Goal: Find specific page/section: Find specific page/section

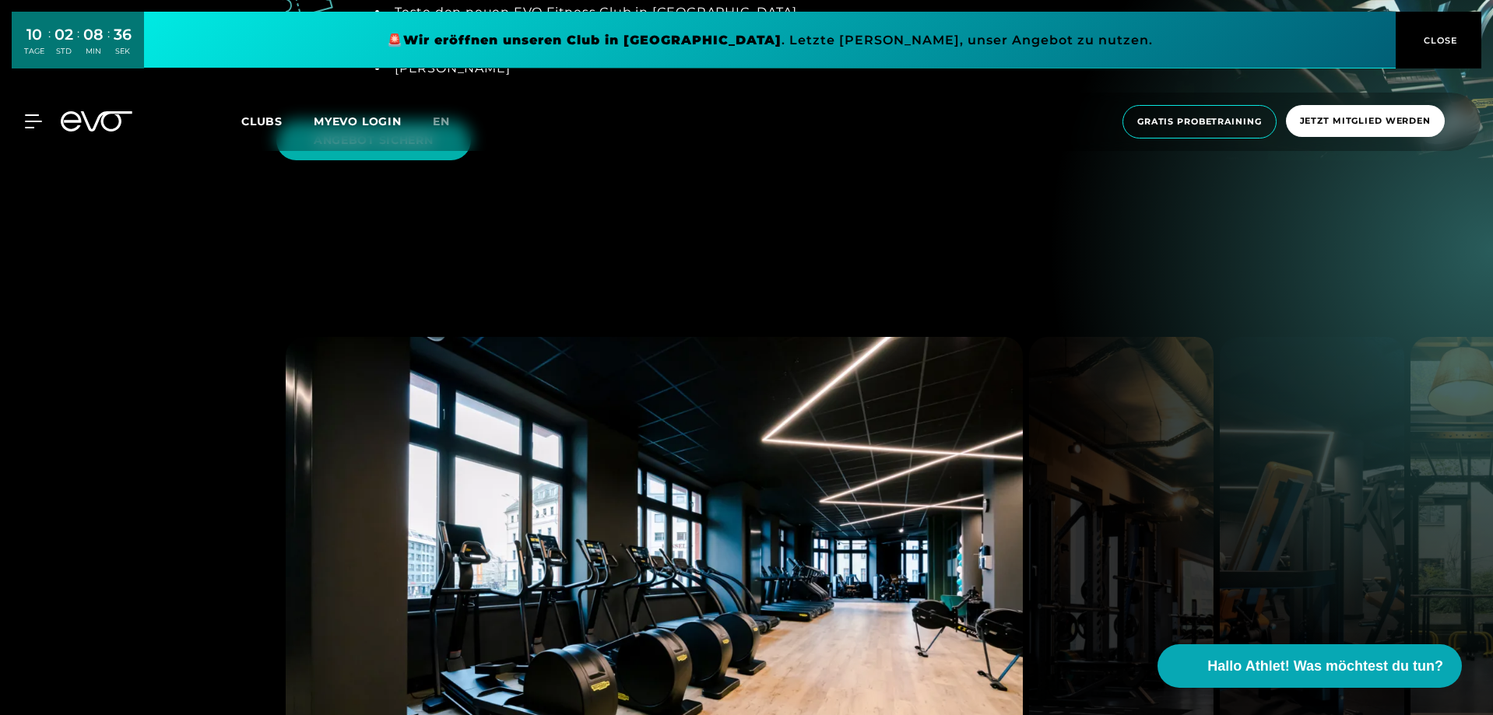
scroll to position [2257, 0]
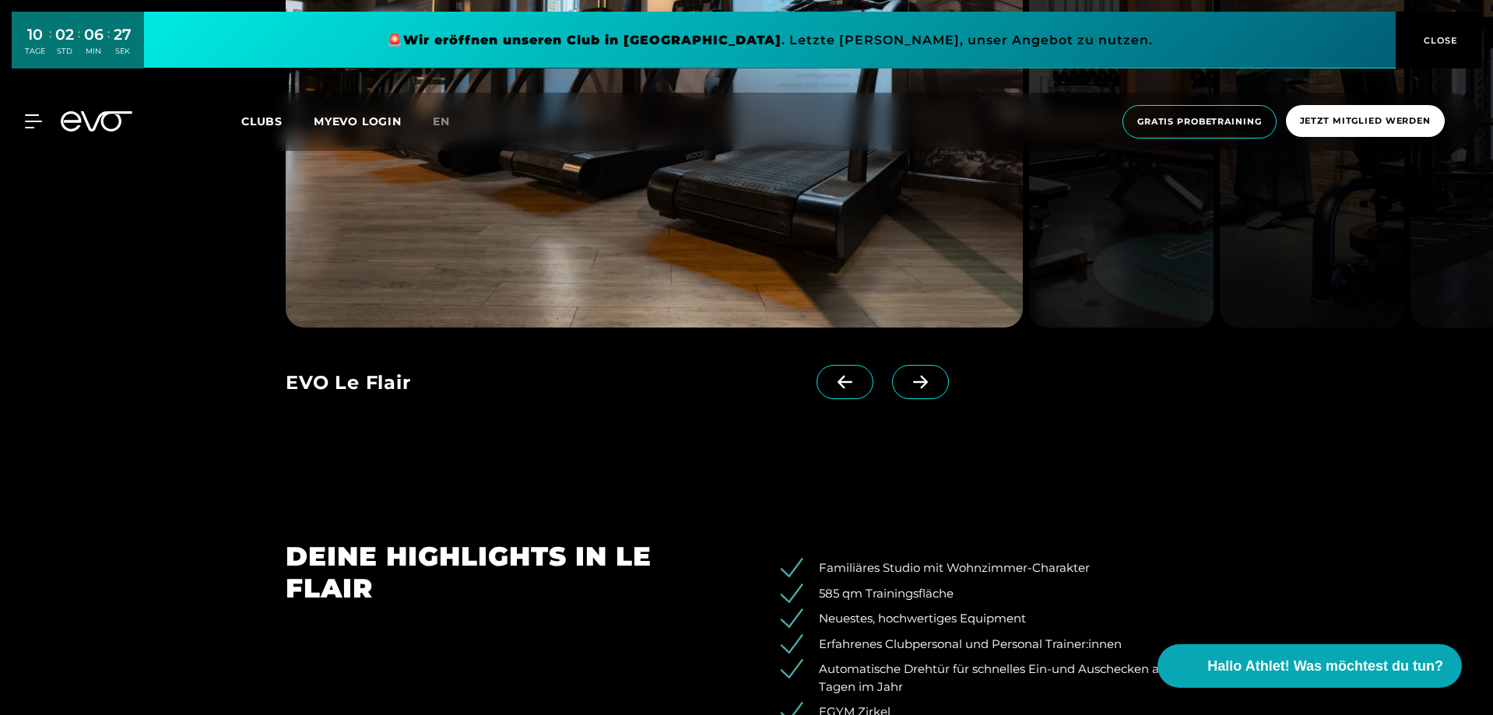
scroll to position [1790, 0]
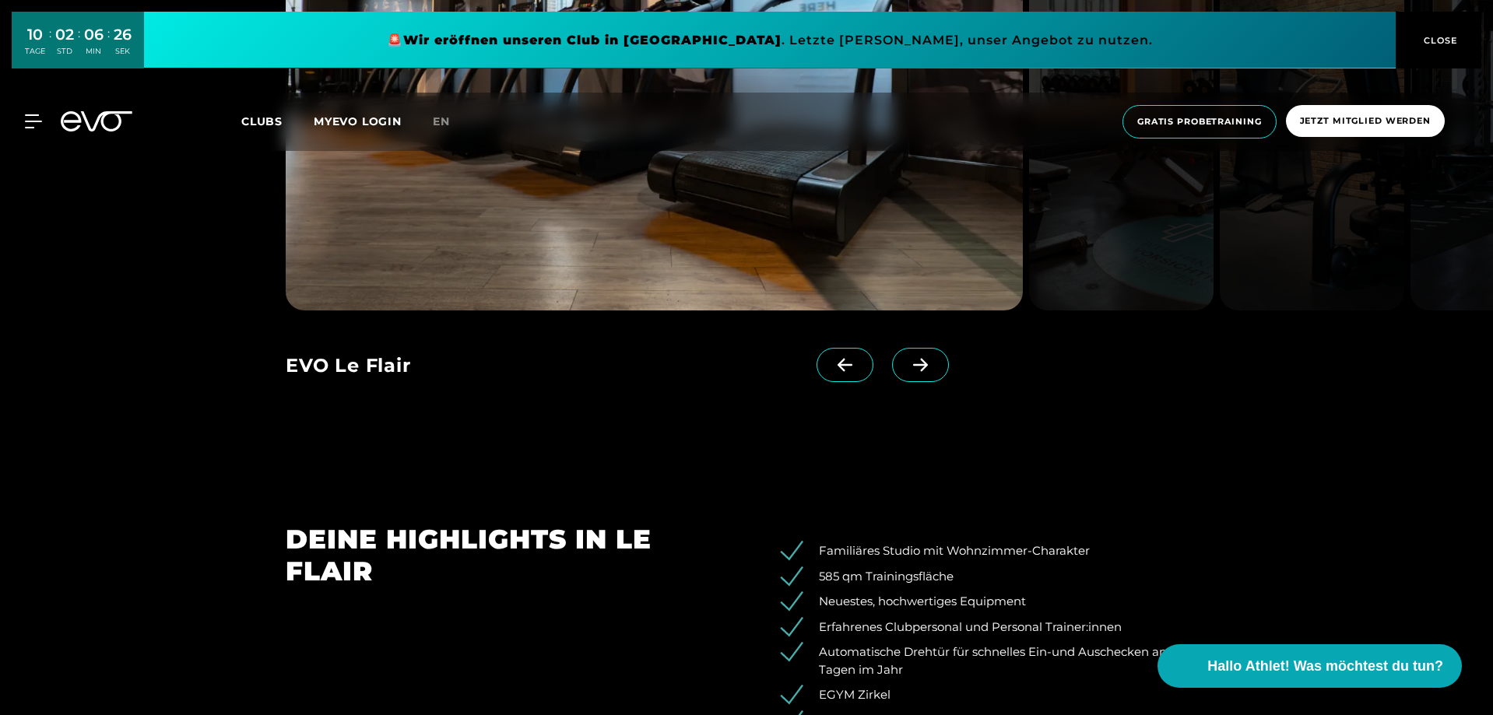
click at [903, 356] on span at bounding box center [920, 365] width 57 height 34
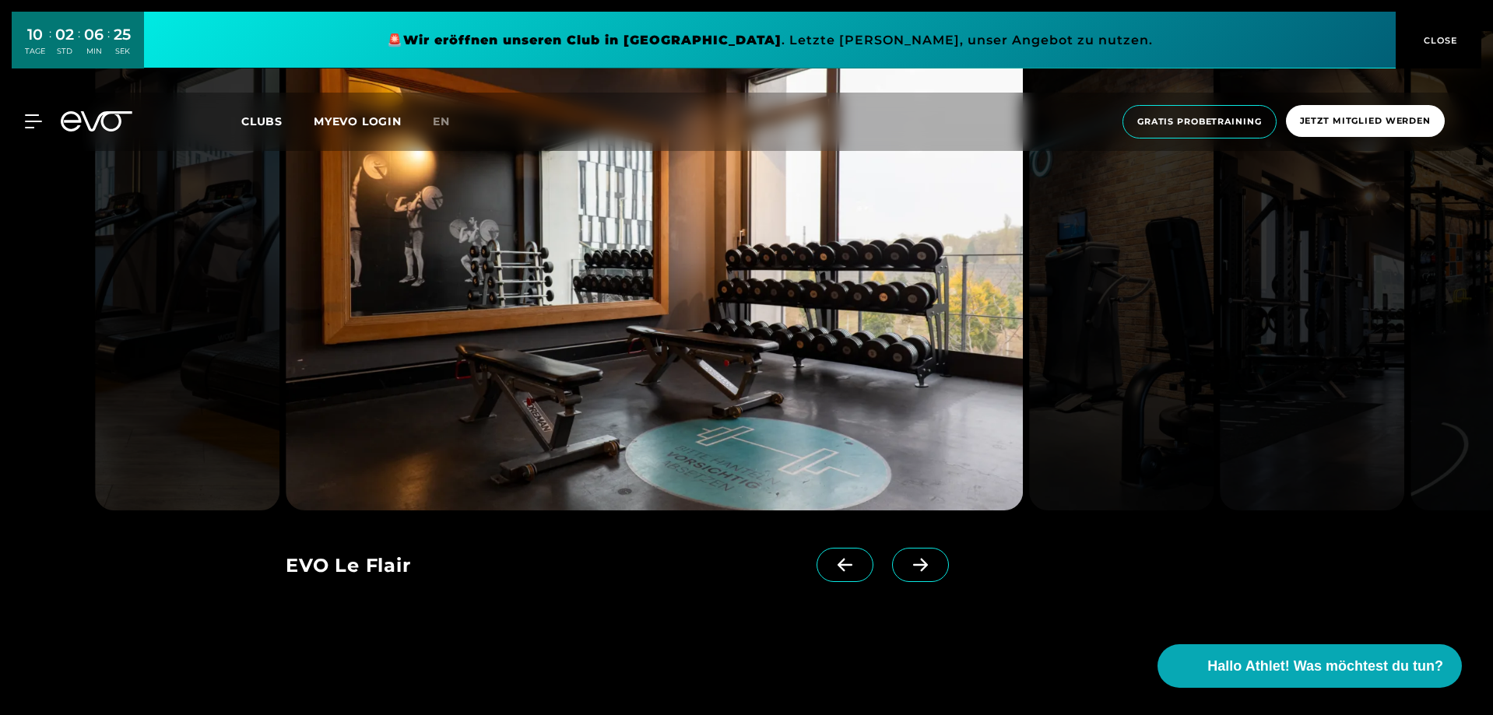
scroll to position [1556, 0]
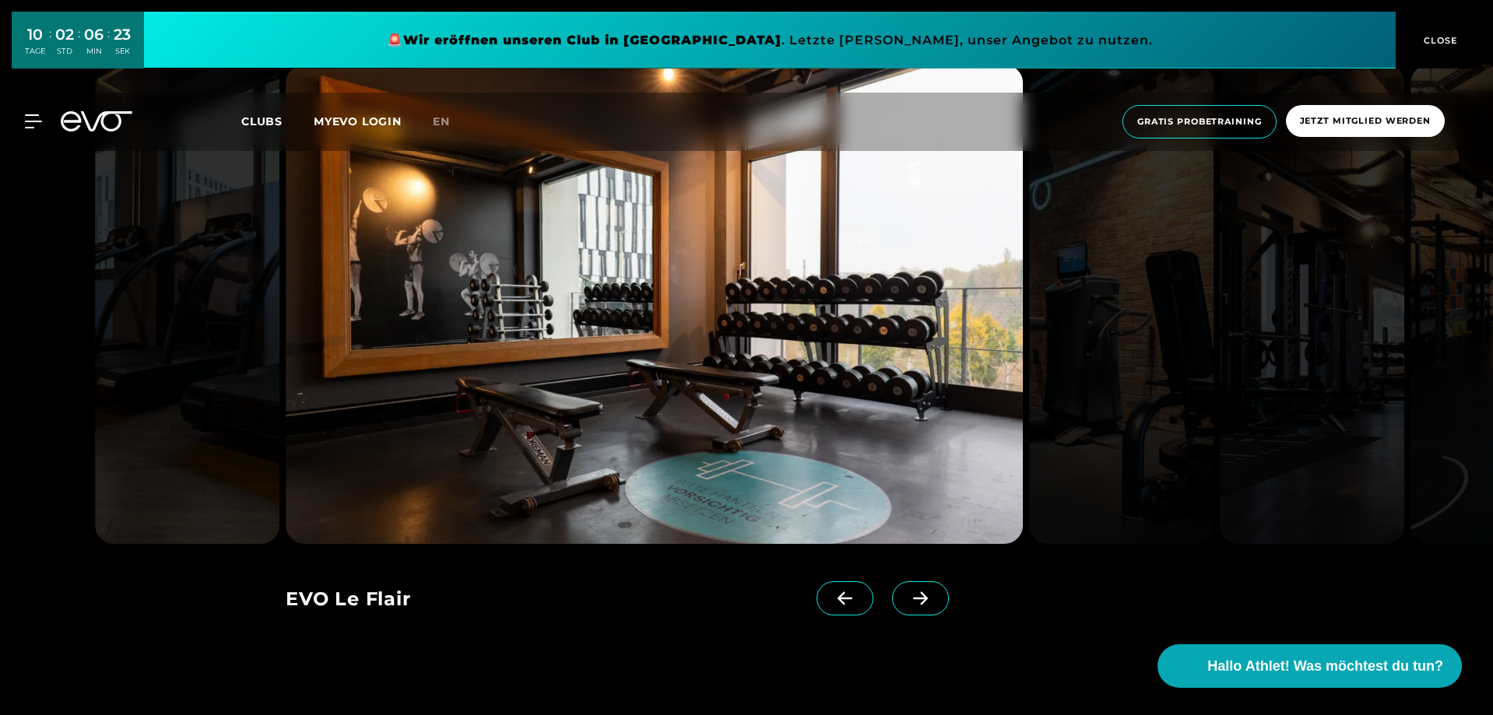
click at [907, 597] on icon at bounding box center [920, 598] width 27 height 14
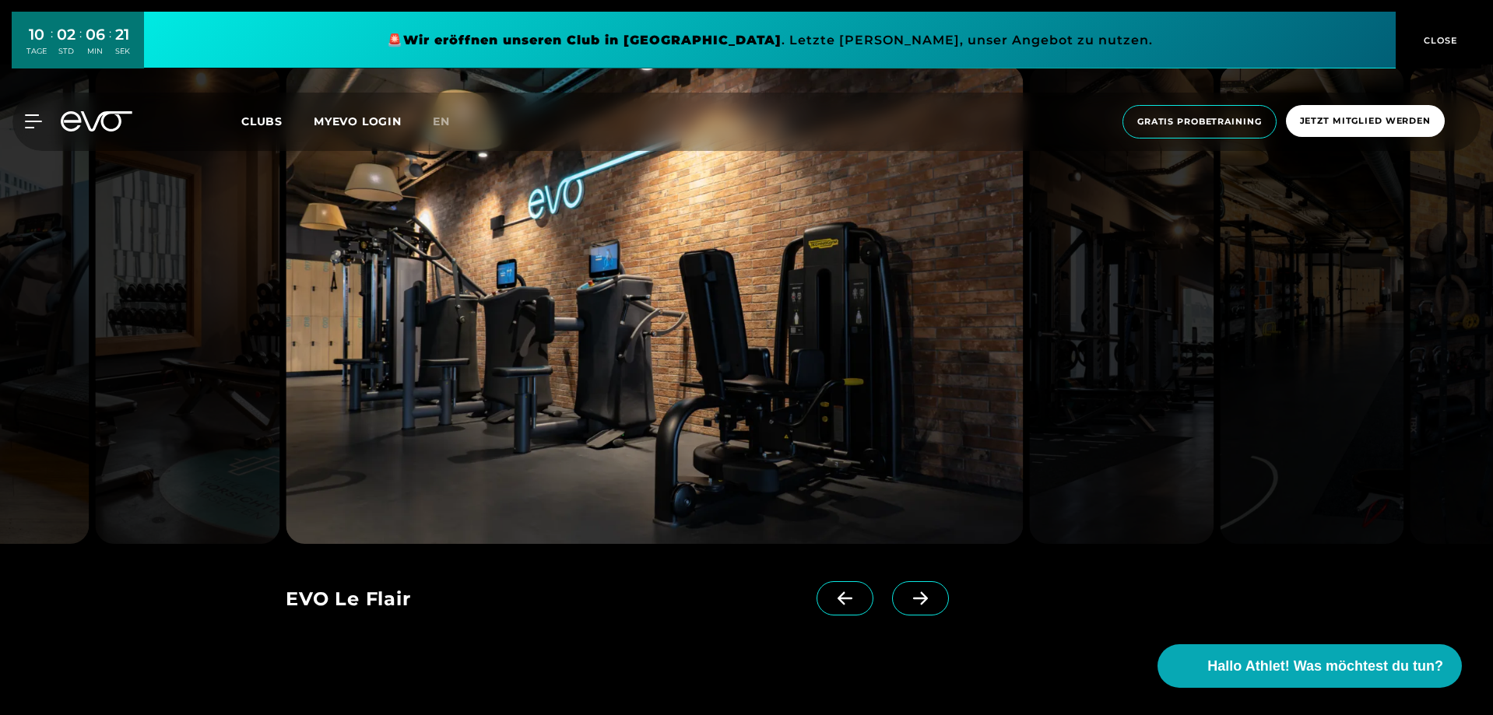
click at [907, 597] on icon at bounding box center [920, 598] width 27 height 14
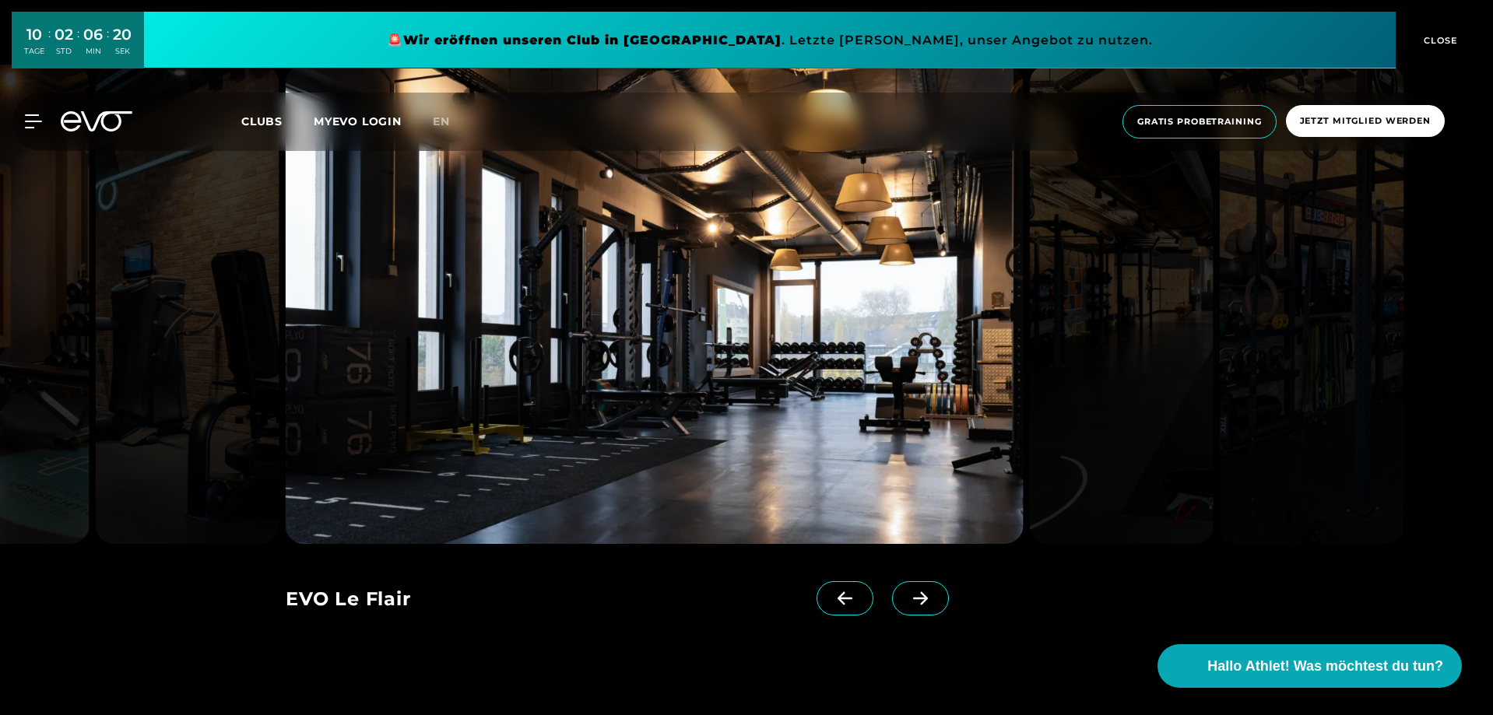
click at [907, 597] on icon at bounding box center [920, 598] width 27 height 14
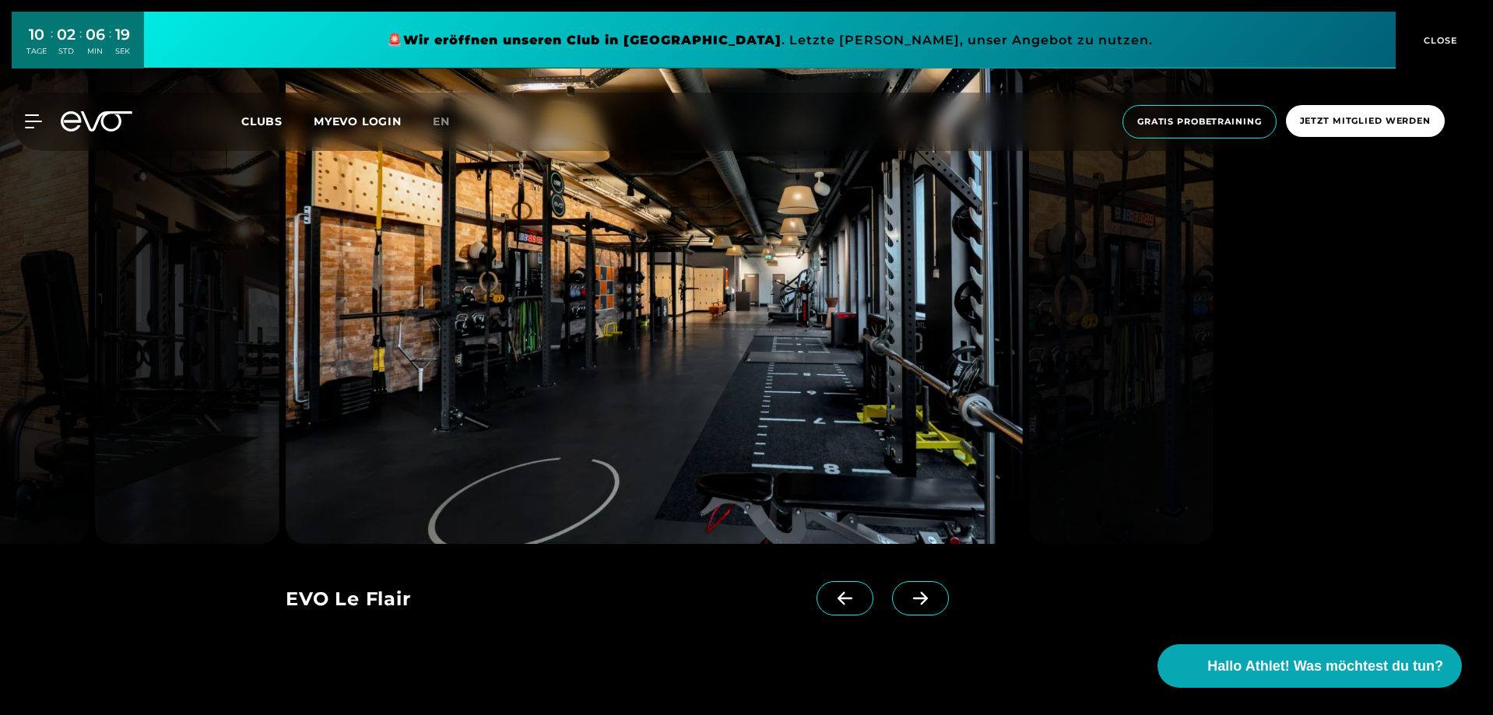
click at [907, 597] on icon at bounding box center [920, 598] width 27 height 14
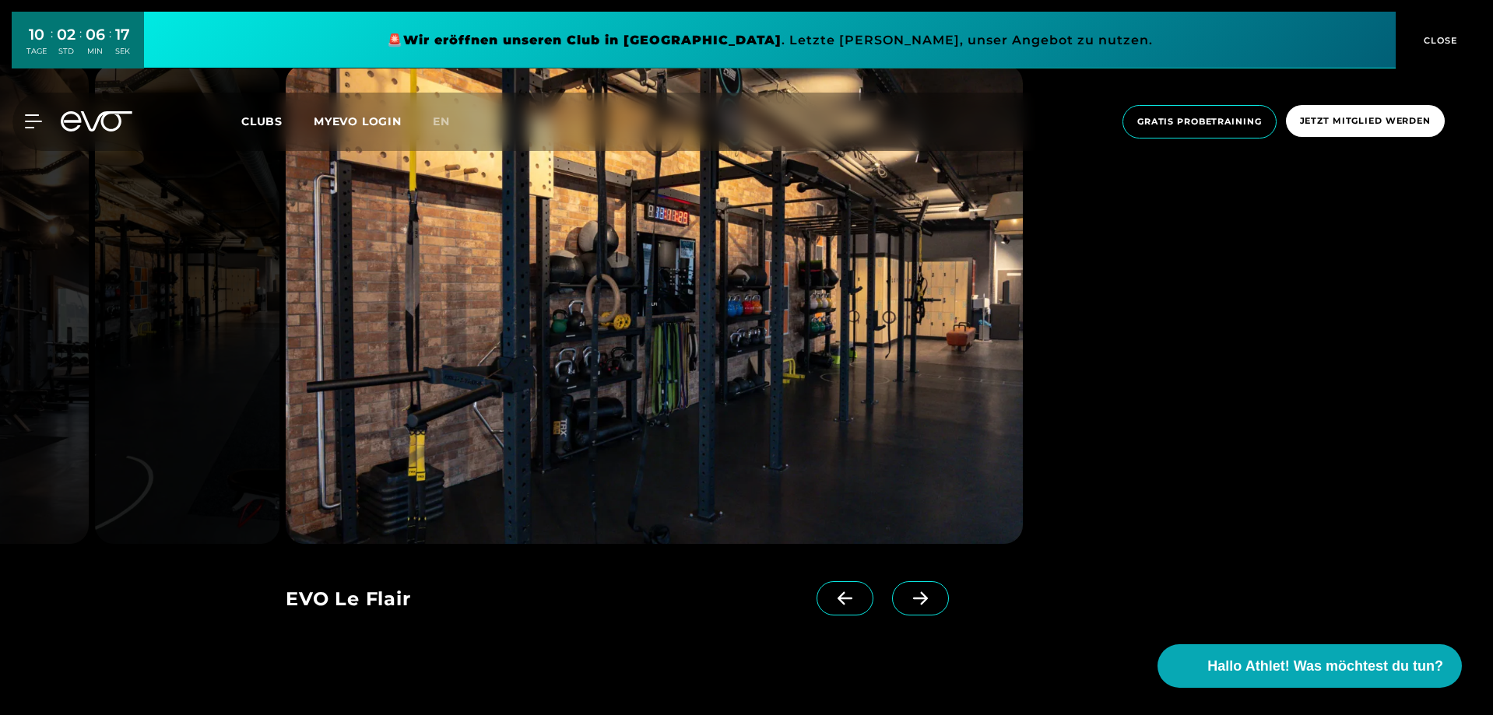
click at [907, 597] on icon at bounding box center [920, 598] width 27 height 14
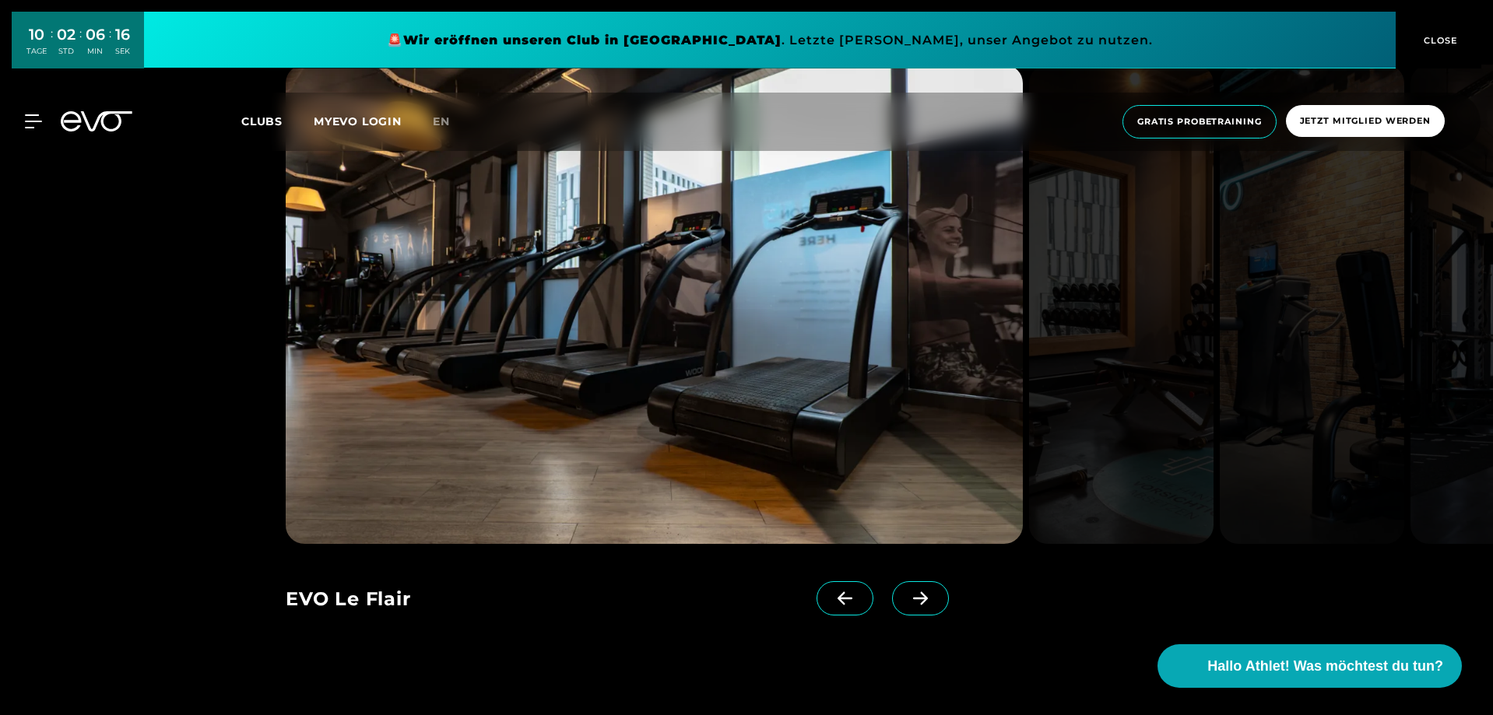
click at [907, 597] on icon at bounding box center [920, 598] width 27 height 14
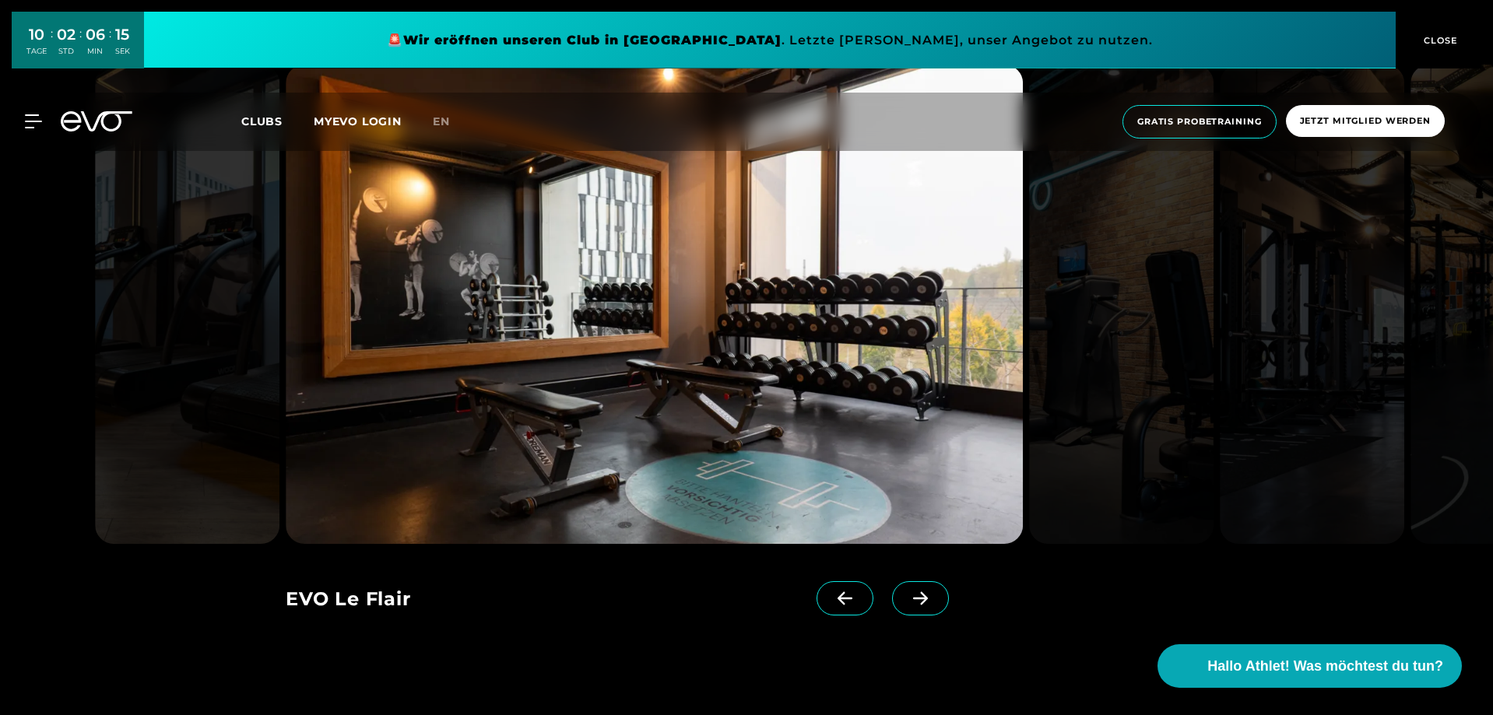
click at [907, 597] on icon at bounding box center [920, 598] width 27 height 14
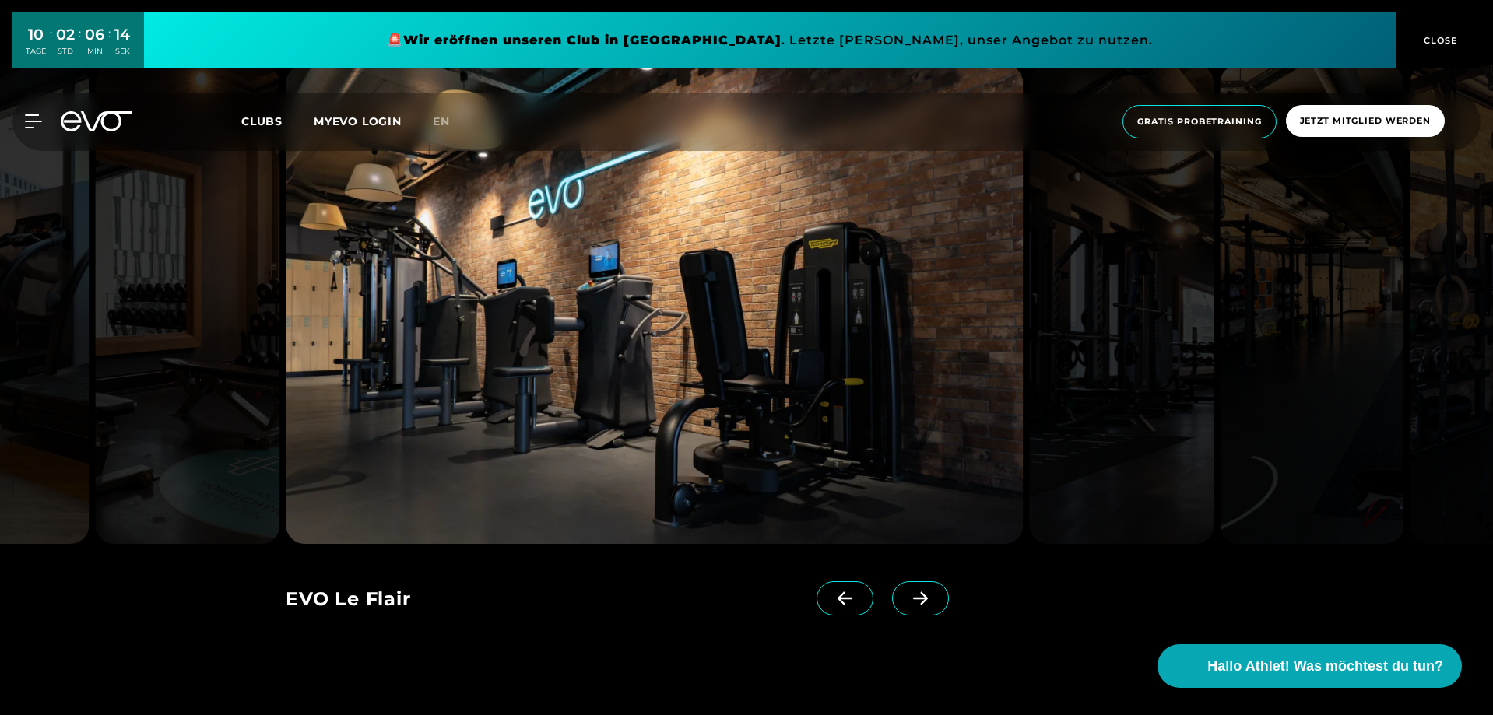
click at [907, 597] on icon at bounding box center [920, 598] width 27 height 14
